Goal: Information Seeking & Learning: Learn about a topic

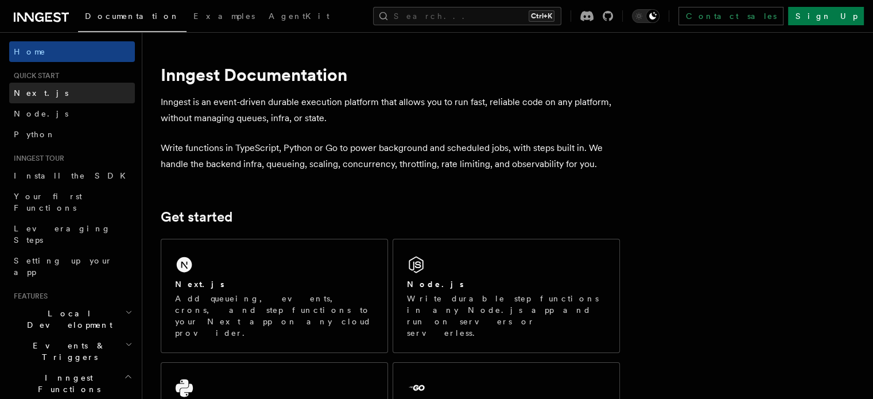
click at [34, 94] on span "Next.js" at bounding box center [41, 92] width 55 height 9
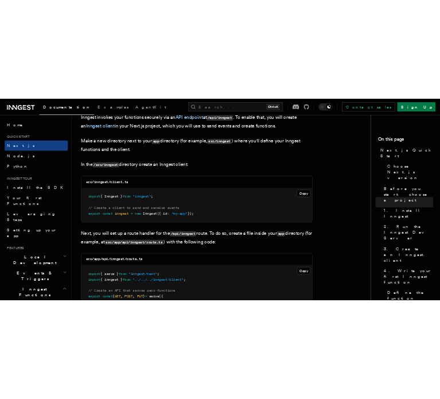
scroll to position [1398, 0]
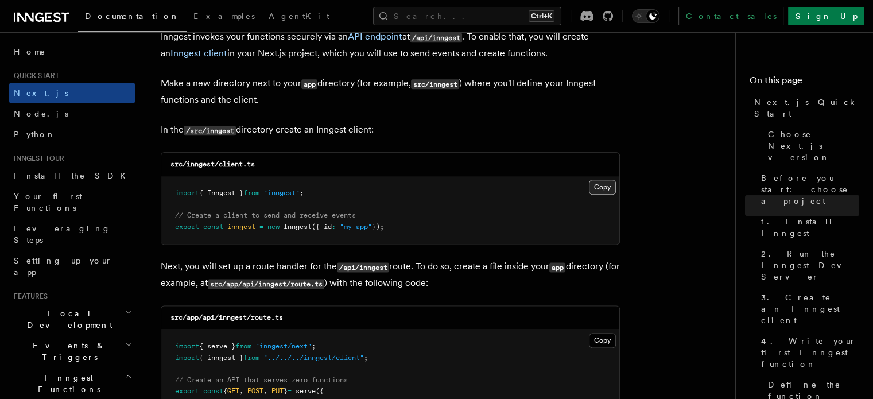
click at [603, 188] on button "Copy Copied" at bounding box center [602, 187] width 27 height 15
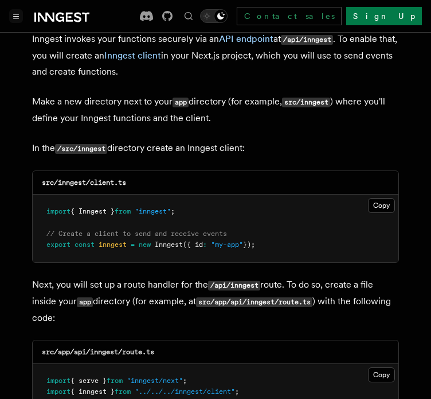
click at [14, 20] on button "Toggle navigation" at bounding box center [16, 16] width 14 height 14
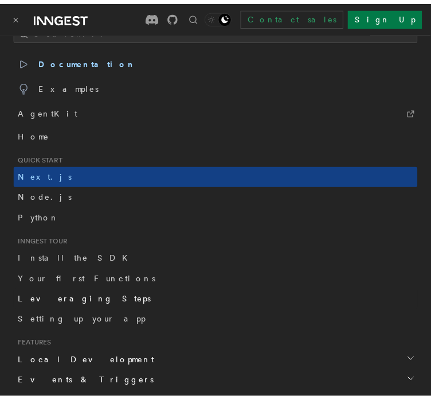
scroll to position [0, 0]
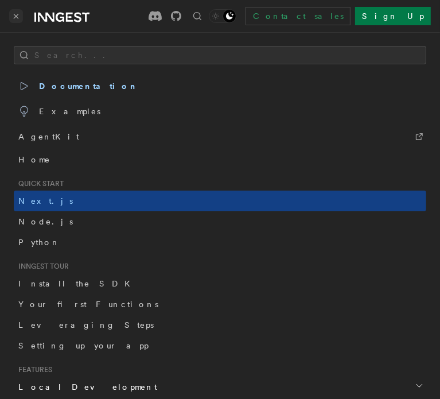
click at [18, 14] on icon "Toggle navigation" at bounding box center [16, 16] width 6 height 5
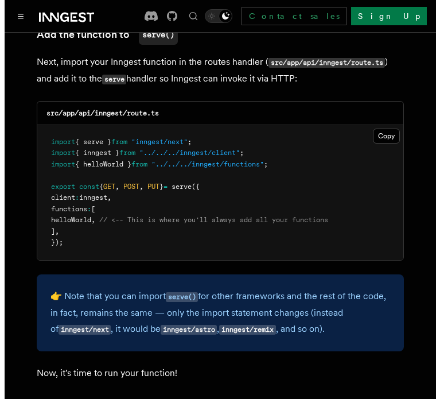
scroll to position [2327, 0]
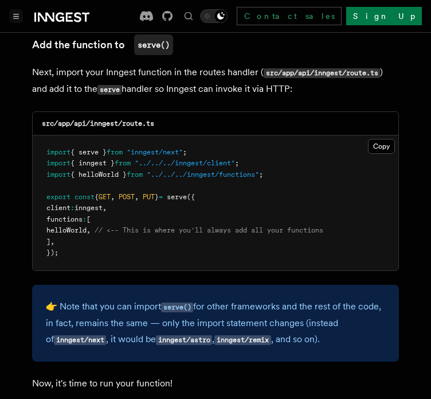
click at [17, 16] on icon "Toggle navigation" at bounding box center [16, 16] width 6 height 5
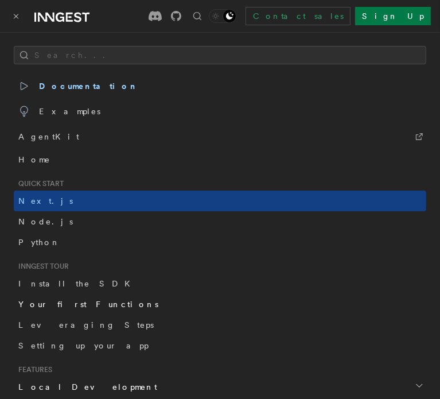
click at [59, 307] on span "Your first Functions" at bounding box center [88, 303] width 140 height 9
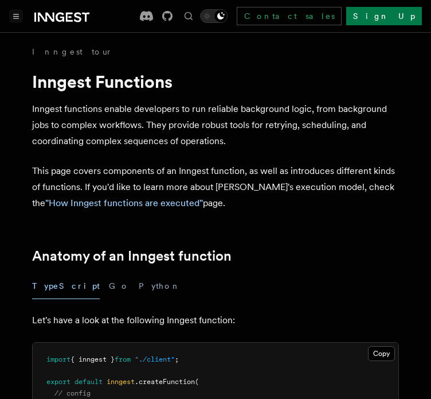
click at [20, 18] on button "Toggle navigation" at bounding box center [16, 16] width 14 height 14
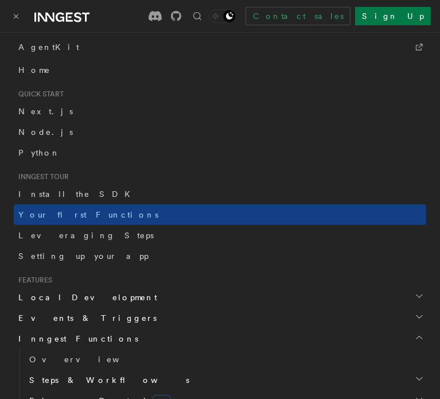
scroll to position [99, 0]
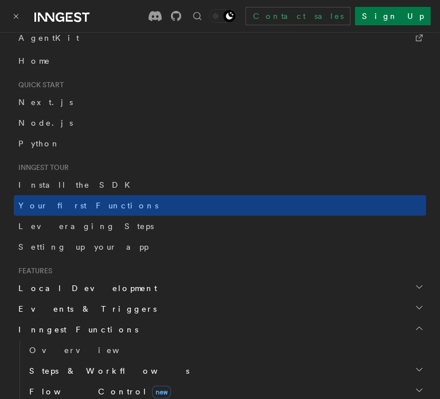
click at [67, 286] on span "Local Development" at bounding box center [85, 287] width 143 height 11
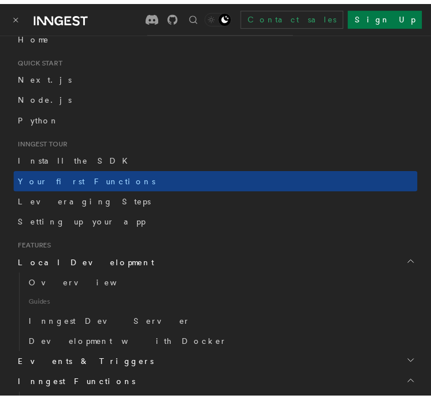
scroll to position [0, 0]
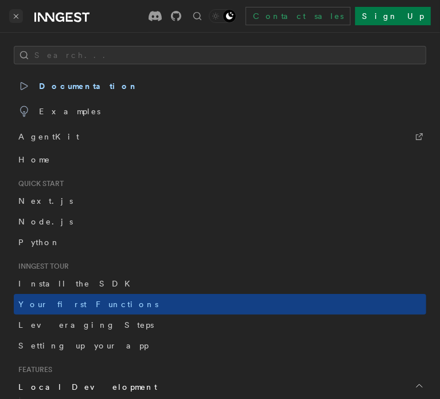
click at [16, 14] on icon "Toggle navigation" at bounding box center [16, 16] width 6 height 5
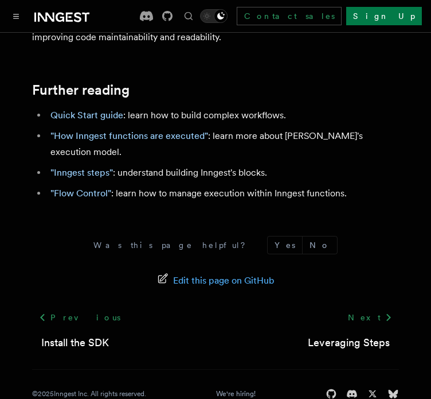
scroll to position [2549, 0]
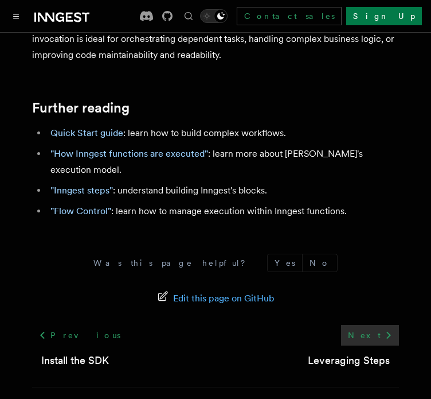
click at [379, 328] on link "Next" at bounding box center [370, 335] width 58 height 21
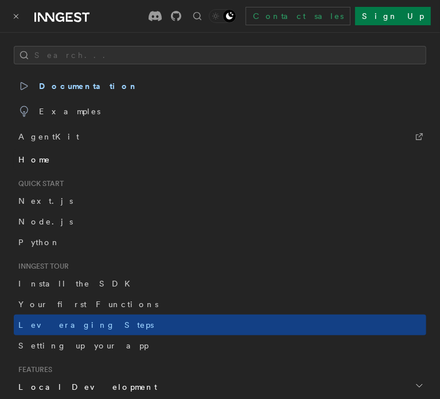
click at [36, 158] on span "Home" at bounding box center [34, 159] width 32 height 11
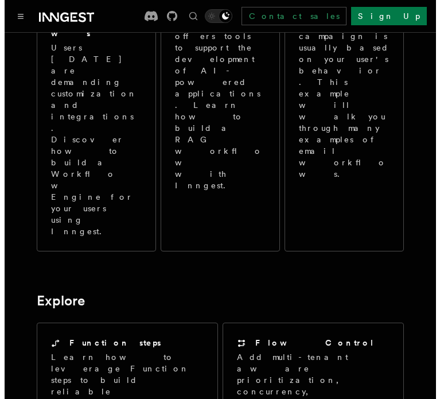
scroll to position [768, 0]
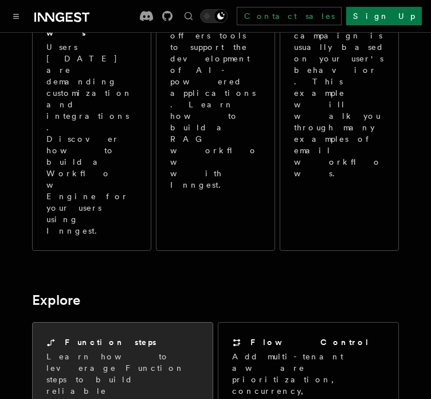
click at [115, 351] on p "Learn how to leverage Function steps to build reliable workflows." at bounding box center [122, 379] width 153 height 57
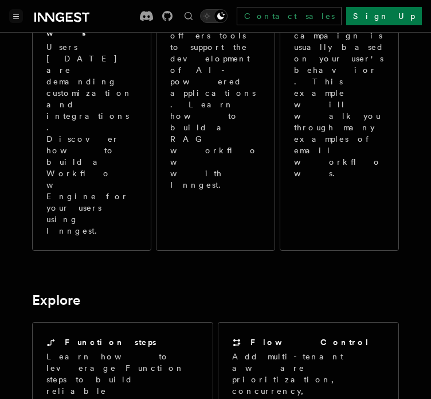
click at [14, 14] on icon "Toggle navigation" at bounding box center [16, 16] width 5 height 4
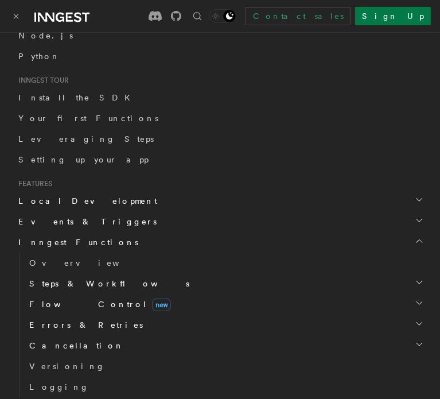
scroll to position [0, 0]
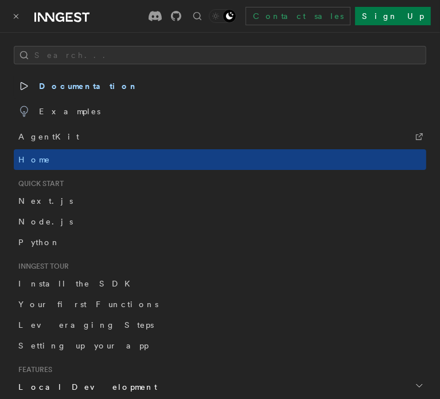
click at [61, 88] on span "Documentation" at bounding box center [78, 86] width 120 height 16
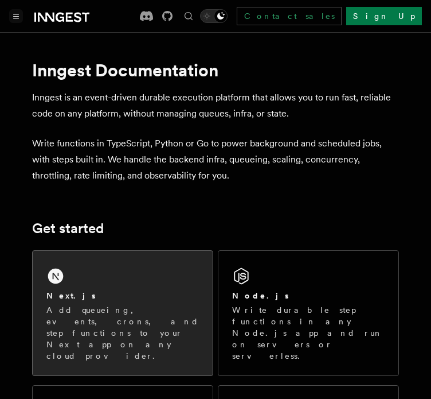
click at [76, 284] on div "Next.js Add queueing, events, crons, and step functions to your Next app on any…" at bounding box center [123, 313] width 180 height 125
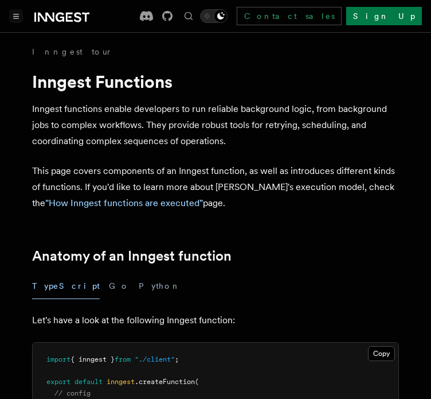
click at [14, 11] on button "Toggle navigation" at bounding box center [16, 16] width 14 height 14
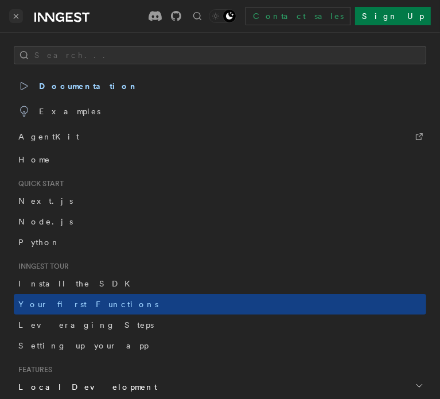
click at [18, 17] on icon "Toggle navigation" at bounding box center [16, 16] width 6 height 5
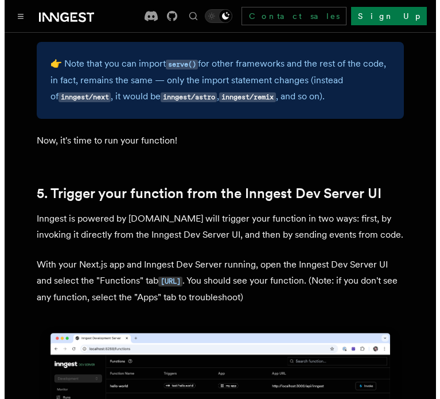
scroll to position [2569, 0]
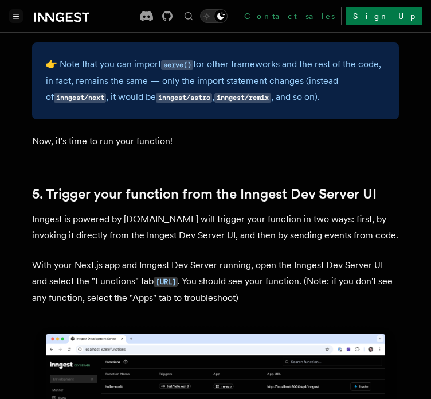
click at [13, 15] on icon "Toggle navigation" at bounding box center [16, 16] width 6 height 5
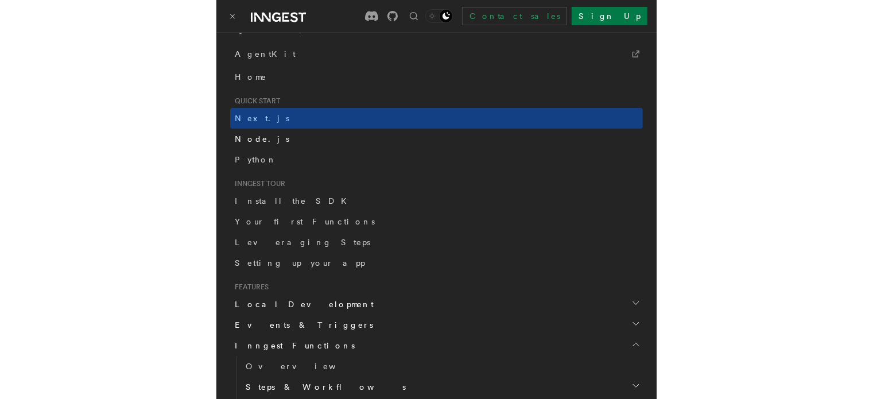
scroll to position [0, 0]
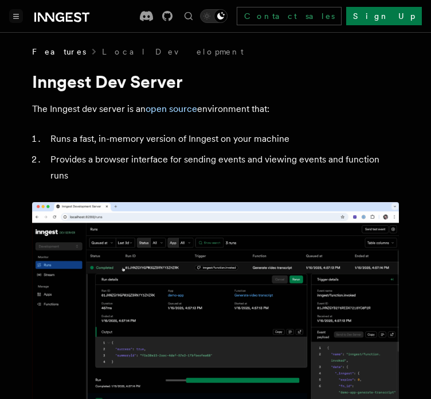
click at [14, 17] on icon "Toggle navigation" at bounding box center [16, 16] width 6 height 5
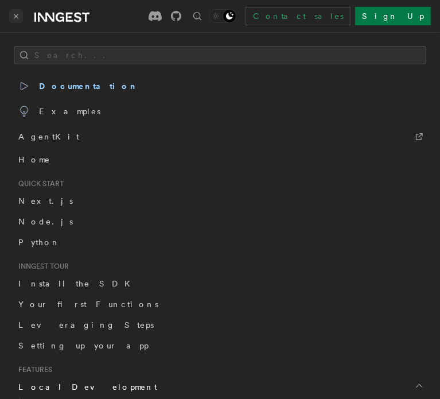
click at [16, 15] on icon "Toggle navigation" at bounding box center [16, 16] width 4 height 4
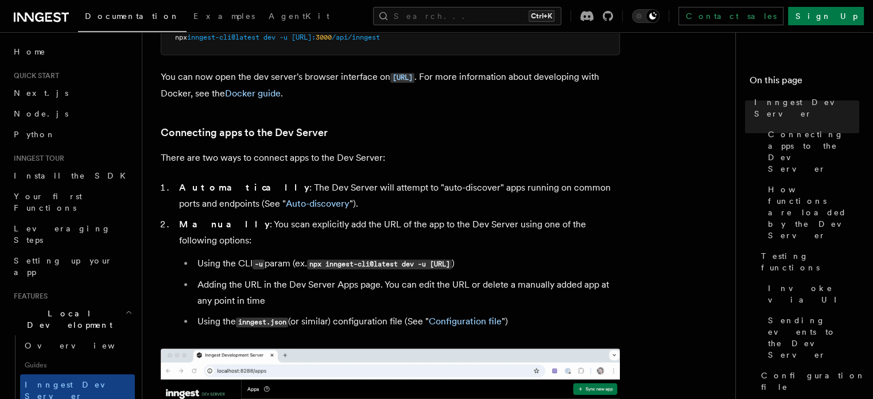
scroll to position [609, 0]
